Goal: Task Accomplishment & Management: Manage account settings

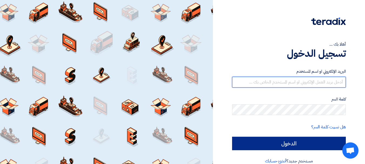
type input "[PERSON_NAME][EMAIL_ADDRESS][DOMAIN_NAME]"
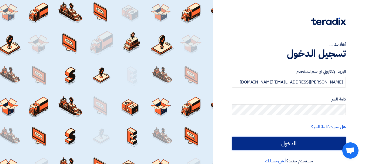
click at [297, 144] on input "الدخول" at bounding box center [289, 143] width 114 height 13
click at [271, 146] on input "الدخول" at bounding box center [289, 143] width 114 height 13
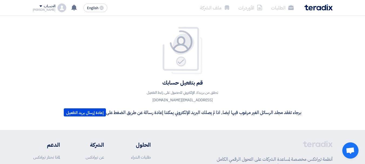
click at [187, 98] on p "تحقق من بريدك الإلكتروني للحصول على رابط التفعيل yusef.mahmoud@globalsolutions-…" at bounding box center [182, 96] width 97 height 15
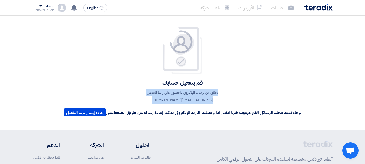
click at [187, 98] on p "تحقق من بريدك الإلكتروني للحصول على رابط التفعيل yusef.mahmoud@globalsolutions-…" at bounding box center [182, 96] width 97 height 15
click at [235, 90] on div "قم بتفعيل حسابك تحقق من بريدك الإلكتروني للحصول على رابط التفعيل yusef.mahmoud@…" at bounding box center [182, 72] width 245 height 93
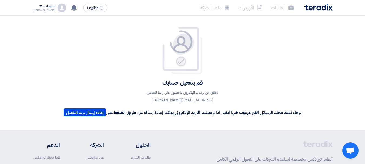
click at [198, 99] on p "تحقق من بريدك الإلكتروني للحصول على رابط التفعيل yusef.mahmoud@globalsolutions-…" at bounding box center [182, 96] width 97 height 15
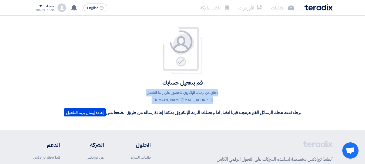
click at [198, 99] on p "تحقق من بريدك الإلكتروني للحصول على رابط التفعيل yusef.mahmoud@globalsolutions-…" at bounding box center [182, 96] width 97 height 15
click at [206, 92] on p "تحقق من بريدك الإلكتروني للحصول على رابط التفعيل yusef.mahmoud@globalsolutions-…" at bounding box center [182, 96] width 97 height 15
click at [203, 95] on p "تحقق من بريدك الإلكتروني للحصول على رابط التفعيل yusef.mahmoud@globalsolutions-…" at bounding box center [182, 96] width 97 height 15
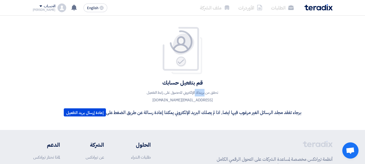
click at [203, 95] on p "تحقق من بريدك الإلكتروني للحصول على رابط التفعيل yusef.mahmoud@globalsolutions-…" at bounding box center [182, 96] width 97 height 15
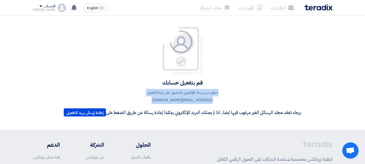
click at [203, 95] on p "تحقق من بريدك الإلكتروني للحصول على رابط التفعيل yusef.mahmoud@globalsolutions-…" at bounding box center [182, 96] width 97 height 15
click at [256, 93] on div "قم بتفعيل حسابك تحقق من بريدك الإلكتروني للحصول على رابط التفعيل yusef.mahmoud@…" at bounding box center [182, 72] width 245 height 93
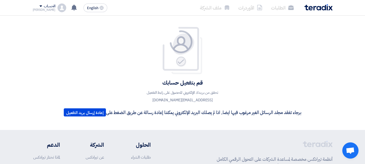
click at [319, 8] on img at bounding box center [318, 7] width 28 height 6
click at [50, 11] on div "الحساب Yusef الطلبات الأوردرات ملف الشركة الإعدادات خروج" at bounding box center [50, 8] width 34 height 9
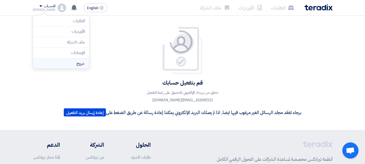
click at [82, 62] on li "خروج" at bounding box center [61, 63] width 56 height 11
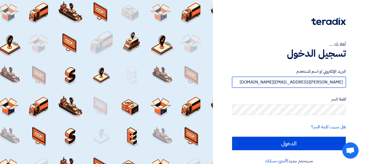
click at [319, 79] on input "yusef.mahmoud@globalsolutions-eg.com" at bounding box center [289, 82] width 114 height 11
type input "maged"
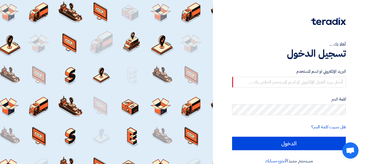
click at [176, 40] on div at bounding box center [106, 82] width 213 height 164
click at [333, 21] on img at bounding box center [328, 22] width 35 height 8
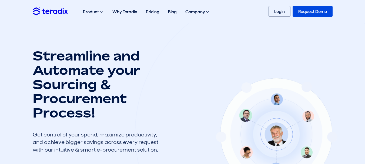
click at [42, 10] on img at bounding box center [50, 11] width 35 height 8
